Goal: Information Seeking & Learning: Learn about a topic

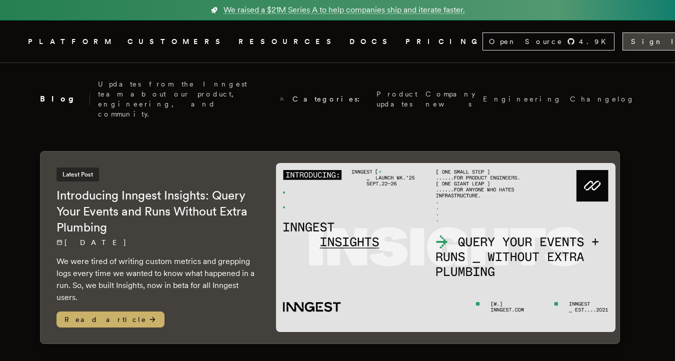
click at [623, 41] on link "Sign In" at bounding box center [660, 42] width 75 height 18
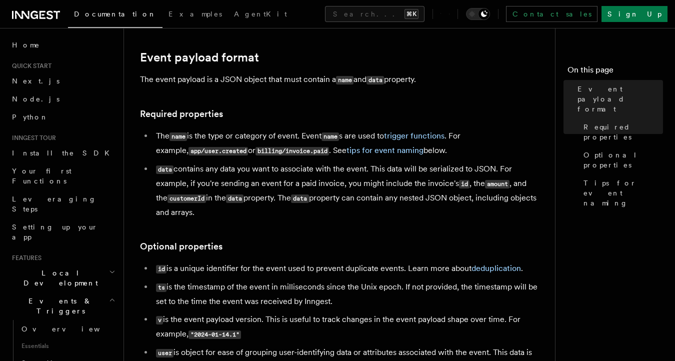
scroll to position [44, 0]
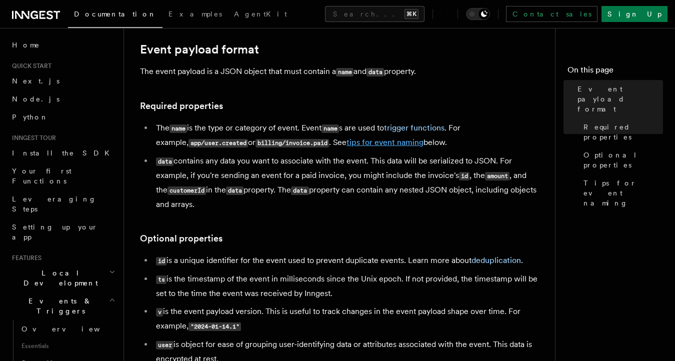
click at [375, 140] on link "tips for event naming" at bounding box center [385, 143] width 77 height 10
